Goal: Information Seeking & Learning: Learn about a topic

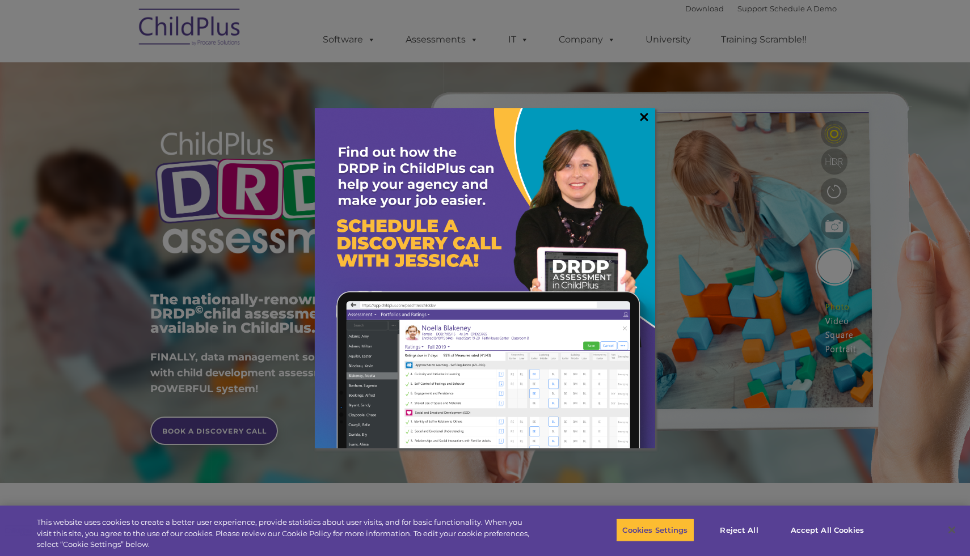
click at [642, 117] on link "×" at bounding box center [643, 116] width 13 height 11
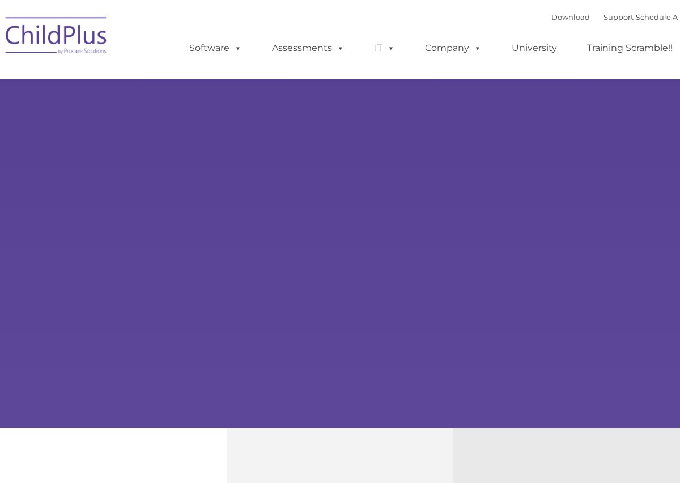
type input ""
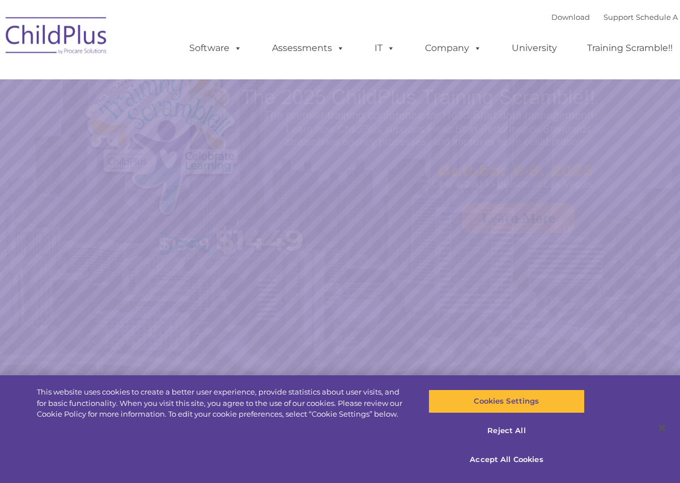
select select "MEDIUM"
